Goal: Check status: Check status

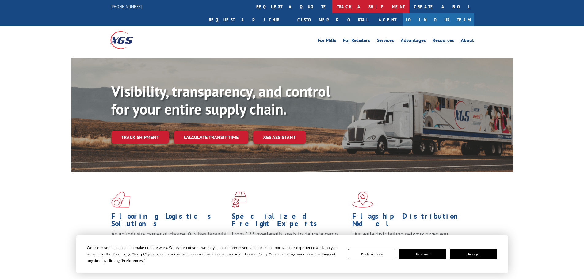
click at [332, 7] on link "track a shipment" at bounding box center [370, 6] width 77 height 13
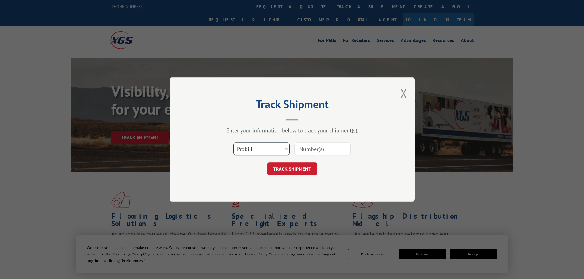
click at [262, 150] on select "Select category... Probill BOL PO" at bounding box center [261, 148] width 56 height 13
select select "bol"
click at [233, 142] on select "Select category... Probill BOL PO" at bounding box center [261, 148] width 56 height 13
click at [313, 149] on input at bounding box center [322, 148] width 56 height 13
paste input "6027215"
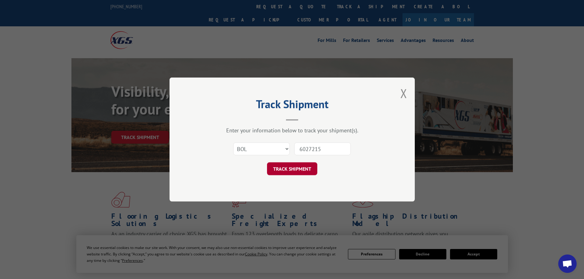
type input "6027215"
click at [294, 169] on button "TRACK SHIPMENT" at bounding box center [292, 168] width 50 height 13
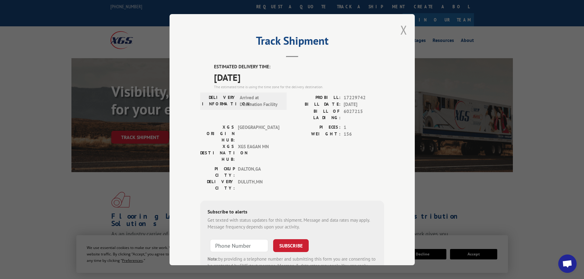
click at [402, 31] on button "Close modal" at bounding box center [403, 30] width 7 height 16
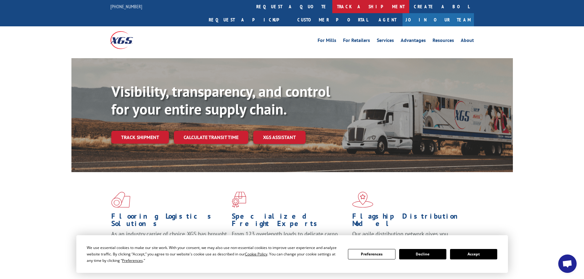
click at [332, 5] on link "track a shipment" at bounding box center [370, 6] width 77 height 13
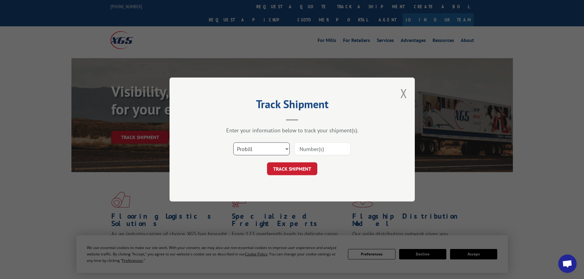
click at [271, 146] on select "Select category... Probill BOL PO" at bounding box center [261, 148] width 56 height 13
select select "bol"
click at [233, 142] on select "Select category... Probill BOL PO" at bounding box center [261, 148] width 56 height 13
click at [312, 148] on input at bounding box center [322, 148] width 56 height 13
paste input "5235655"
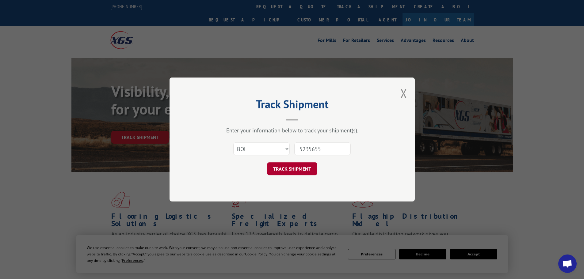
type input "5235655"
click at [302, 171] on button "TRACK SHIPMENT" at bounding box center [292, 168] width 50 height 13
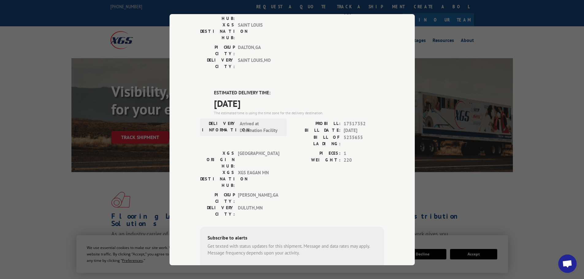
scroll to position [125, 0]
